Goal: Consume media (video, audio): Consume media (video, audio)

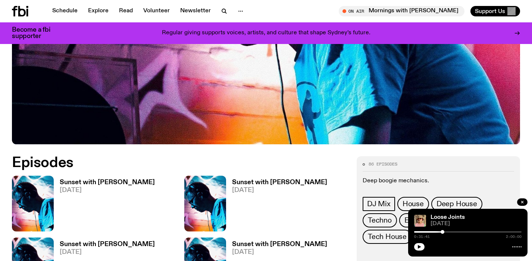
scroll to position [292, 0]
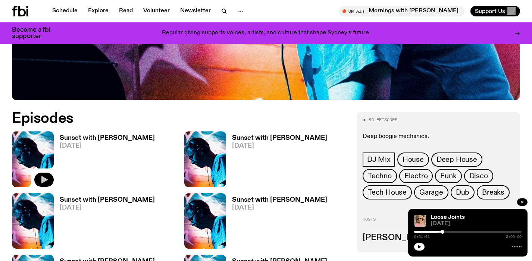
click at [42, 180] on icon "button" at bounding box center [44, 179] width 6 height 7
drag, startPoint x: 415, startPoint y: 234, endPoint x: 459, endPoint y: 234, distance: 44.1
click at [459, 234] on div "0:00:00 2:00:00" at bounding box center [468, 234] width 108 height 9
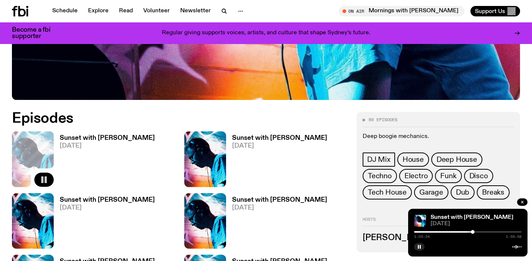
drag, startPoint x: 415, startPoint y: 233, endPoint x: 469, endPoint y: 233, distance: 54.5
click at [471, 233] on div at bounding box center [473, 232] width 4 height 4
click at [466, 233] on div at bounding box center [467, 232] width 4 height 4
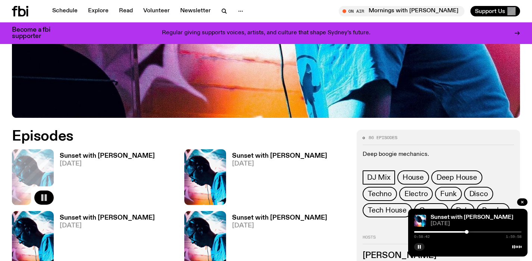
scroll to position [278, 0]
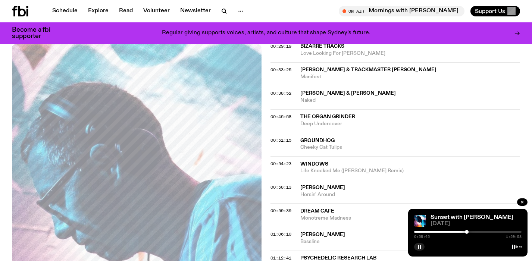
scroll to position [372, 0]
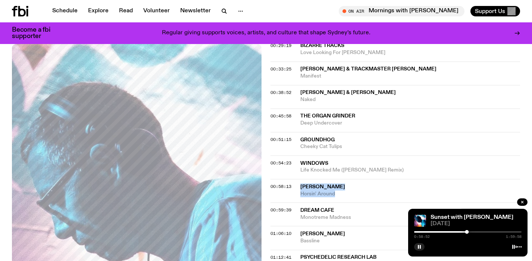
drag, startPoint x: 342, startPoint y: 193, endPoint x: 301, endPoint y: 185, distance: 42.1
click at [301, 185] on div "[PERSON_NAME] Horsin' Around" at bounding box center [411, 191] width 220 height 14
copy div "[PERSON_NAME] Horsin' Around"
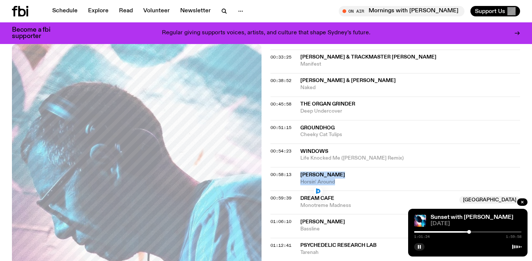
scroll to position [389, 0]
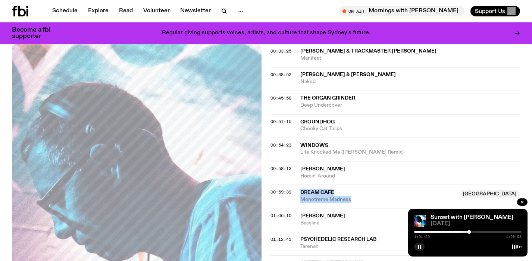
drag, startPoint x: 362, startPoint y: 200, endPoint x: 301, endPoint y: 191, distance: 61.9
click at [301, 191] on div "Dream Cafe Australia Monotreme Madness" at bounding box center [378, 196] width 155 height 14
copy div "Dream Cafe Australia Monotreme Madness"
click at [422, 248] on icon "button" at bounding box center [419, 247] width 4 height 4
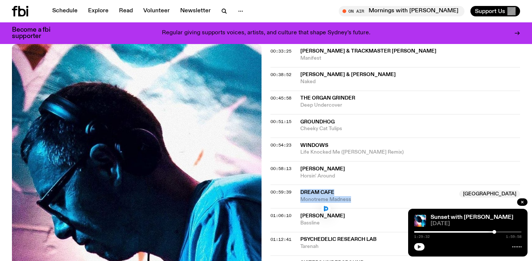
click at [421, 250] on button "button" at bounding box center [419, 246] width 10 height 7
